Goal: Check status: Check status

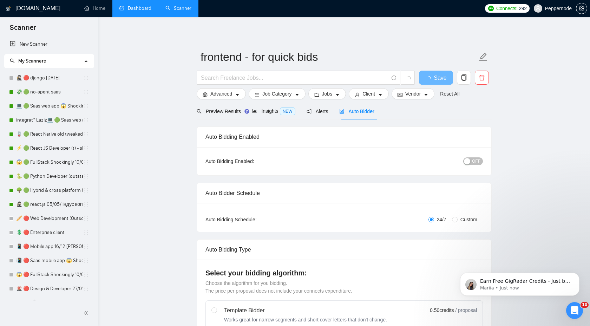
click at [138, 10] on link "Dashboard" at bounding box center [135, 8] width 32 height 6
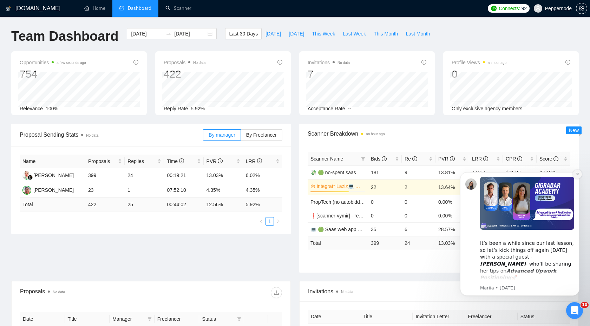
click at [578, 175] on icon "Dismiss notification" at bounding box center [577, 174] width 4 height 4
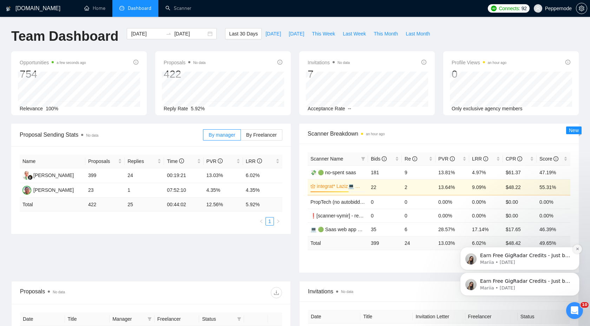
click at [577, 248] on icon "Dismiss notification" at bounding box center [577, 249] width 4 height 4
click at [577, 274] on icon "Dismiss notification" at bounding box center [577, 274] width 2 height 2
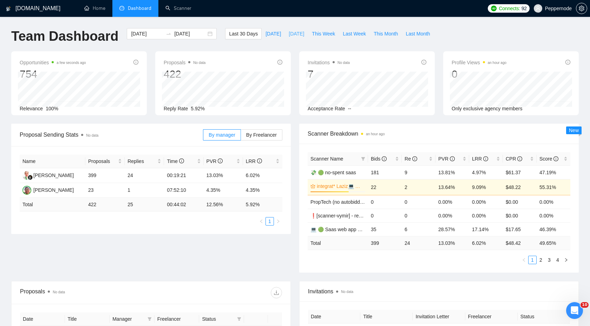
click at [293, 35] on span "[DATE]" at bounding box center [296, 34] width 15 height 8
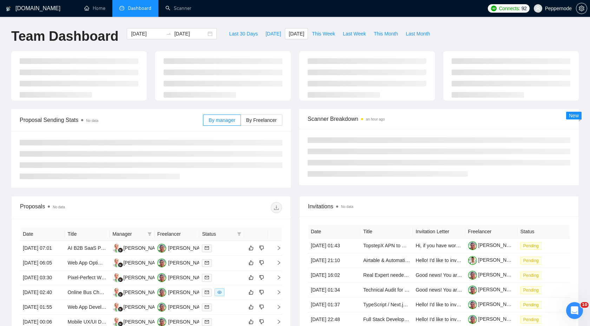
type input "[DATE]"
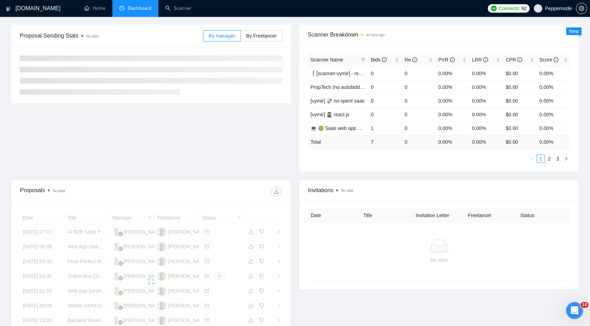
scroll to position [101, 0]
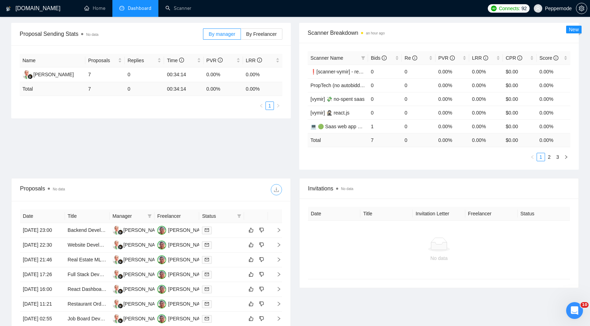
click at [271, 193] on button "button" at bounding box center [276, 189] width 11 height 11
